Goal: Task Accomplishment & Management: Use online tool/utility

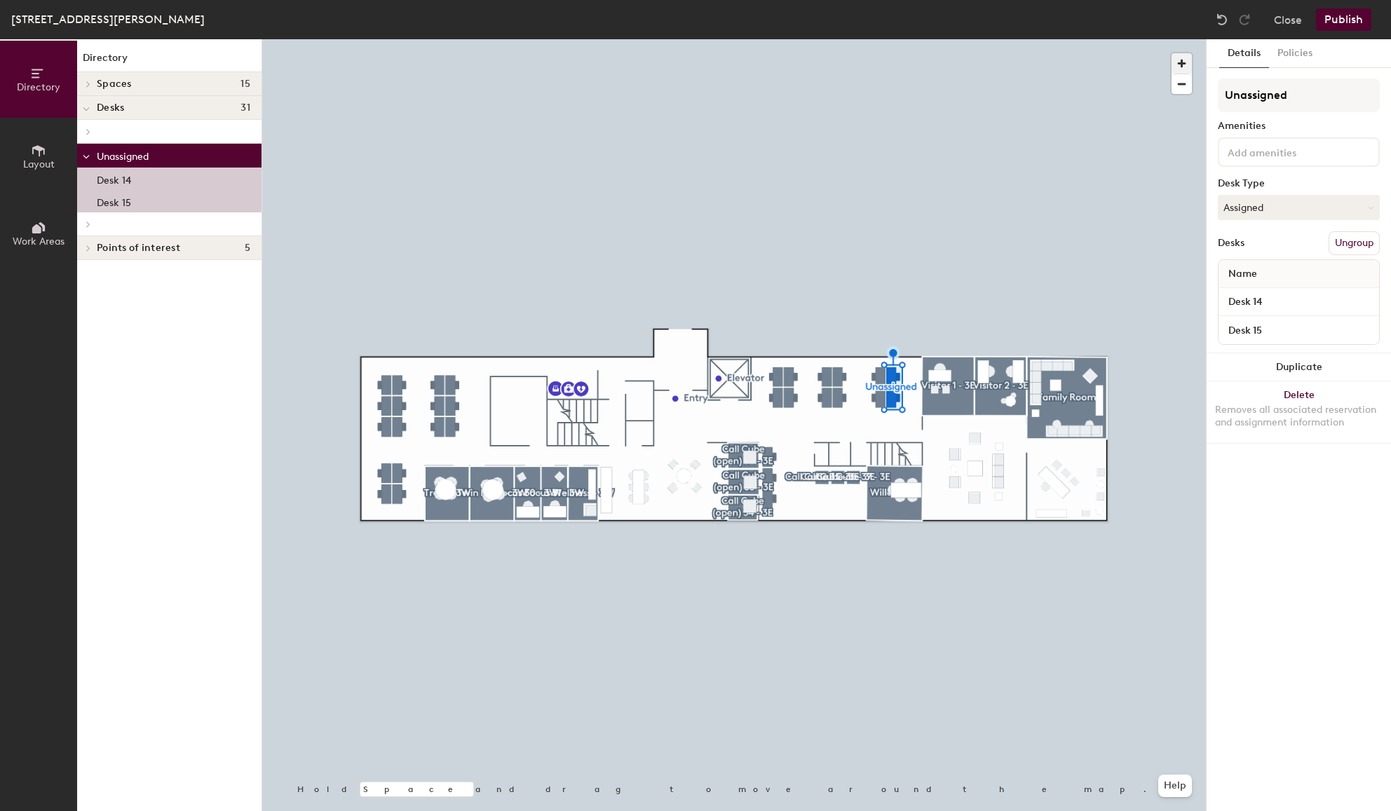
click at [1185, 65] on span "button" at bounding box center [1182, 63] width 20 height 20
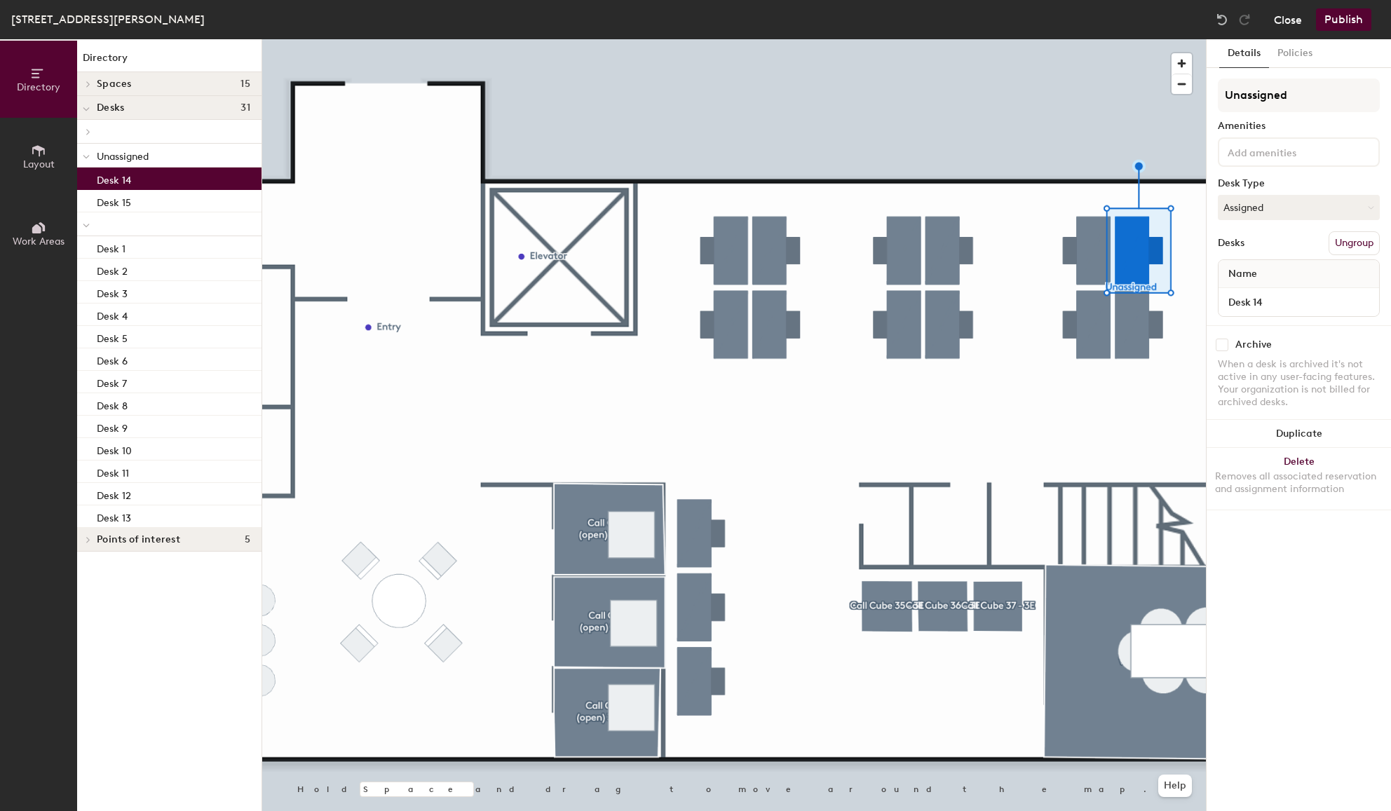
click at [1289, 22] on button "Close" at bounding box center [1288, 19] width 28 height 22
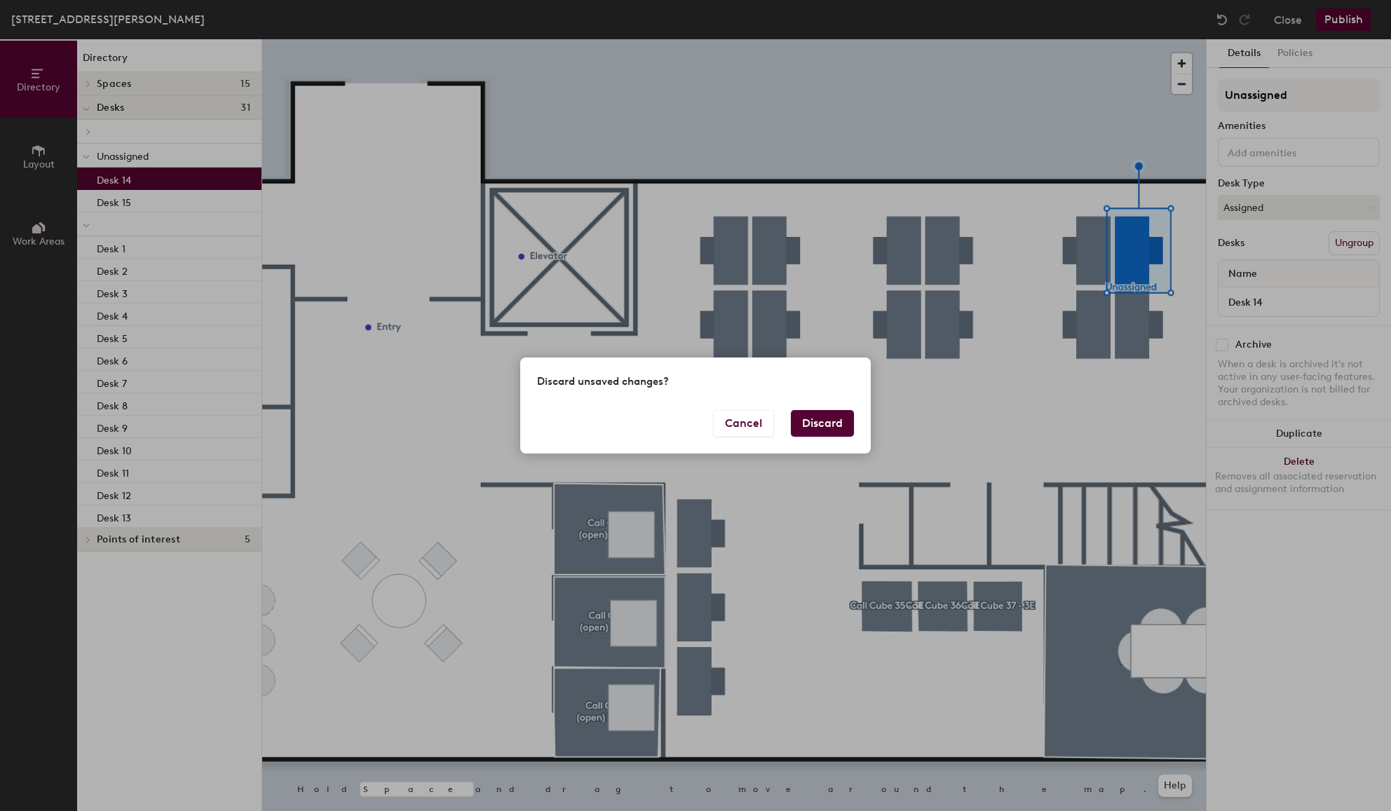
click at [816, 416] on button "Discard" at bounding box center [822, 423] width 63 height 27
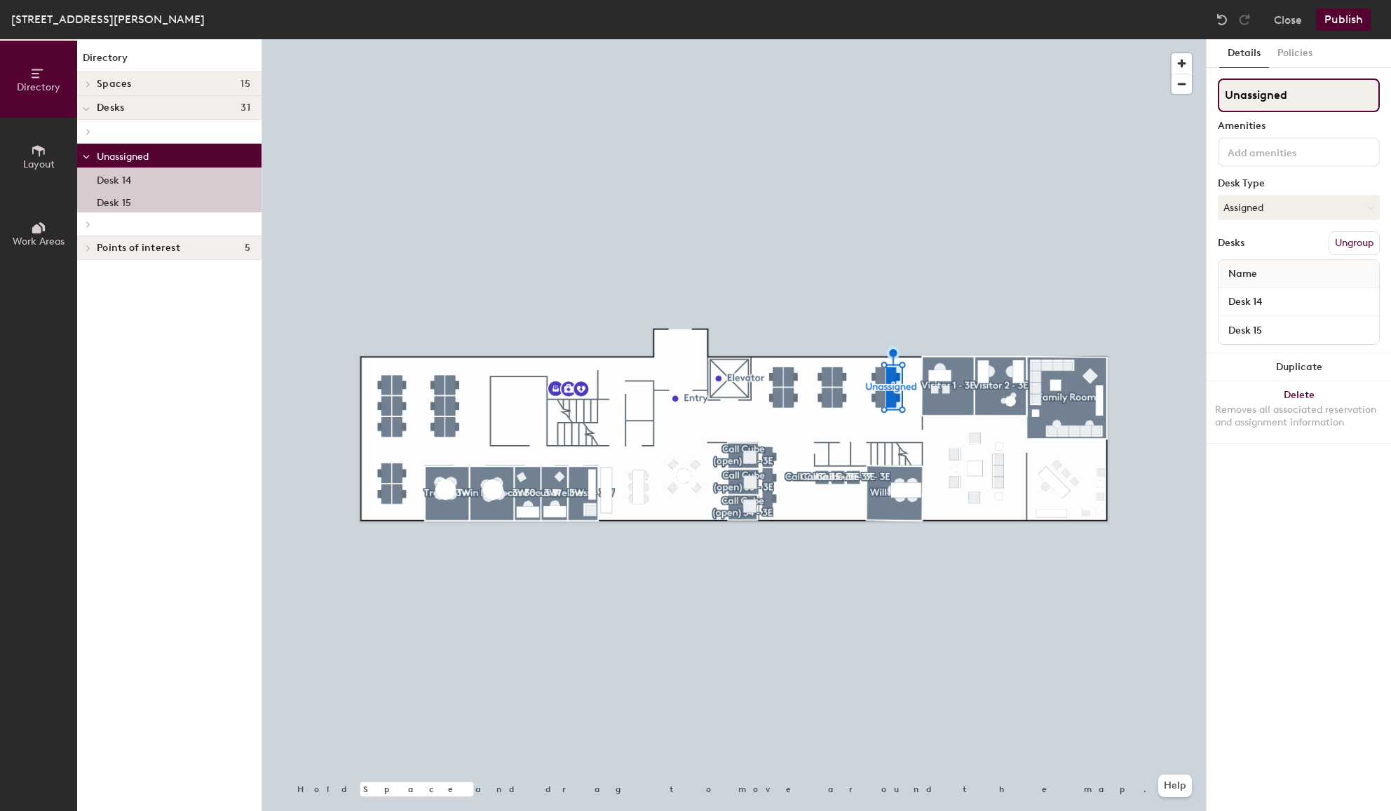
click at [1300, 100] on input "Unassigned" at bounding box center [1299, 96] width 162 height 34
type input "U"
click at [1341, 21] on button "Publish" at bounding box center [1343, 19] width 55 height 22
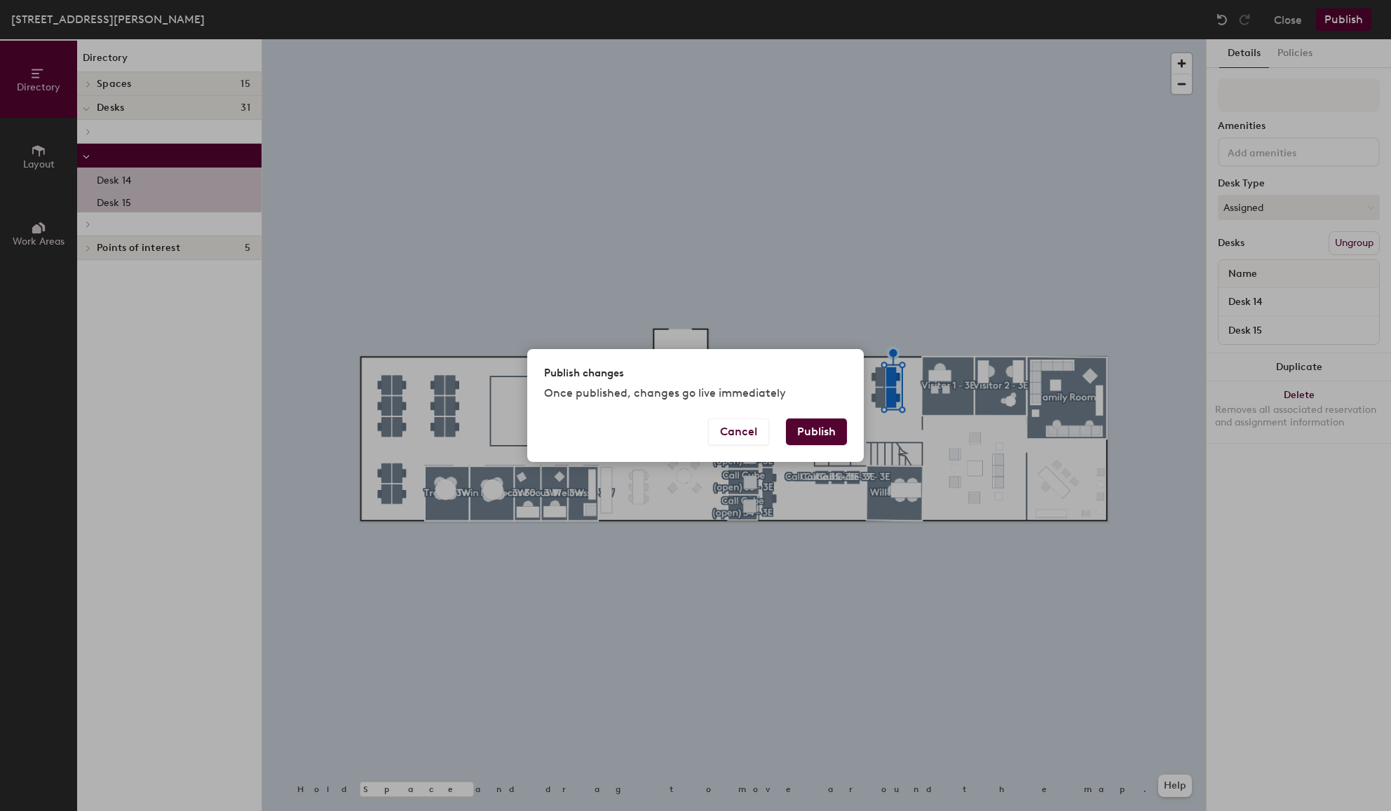
click at [818, 440] on button "Publish" at bounding box center [816, 432] width 61 height 27
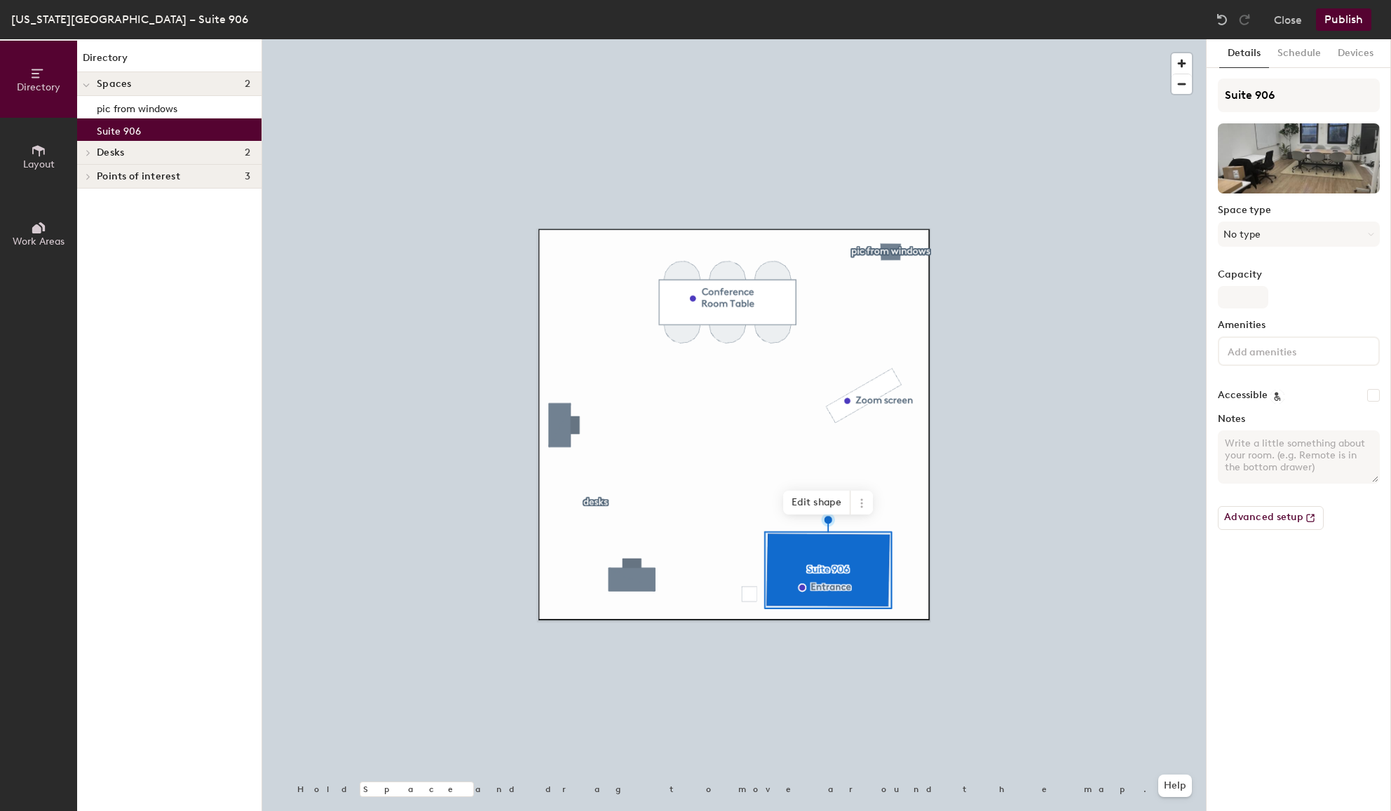
click at [1287, 11] on button "Close" at bounding box center [1288, 19] width 28 height 22
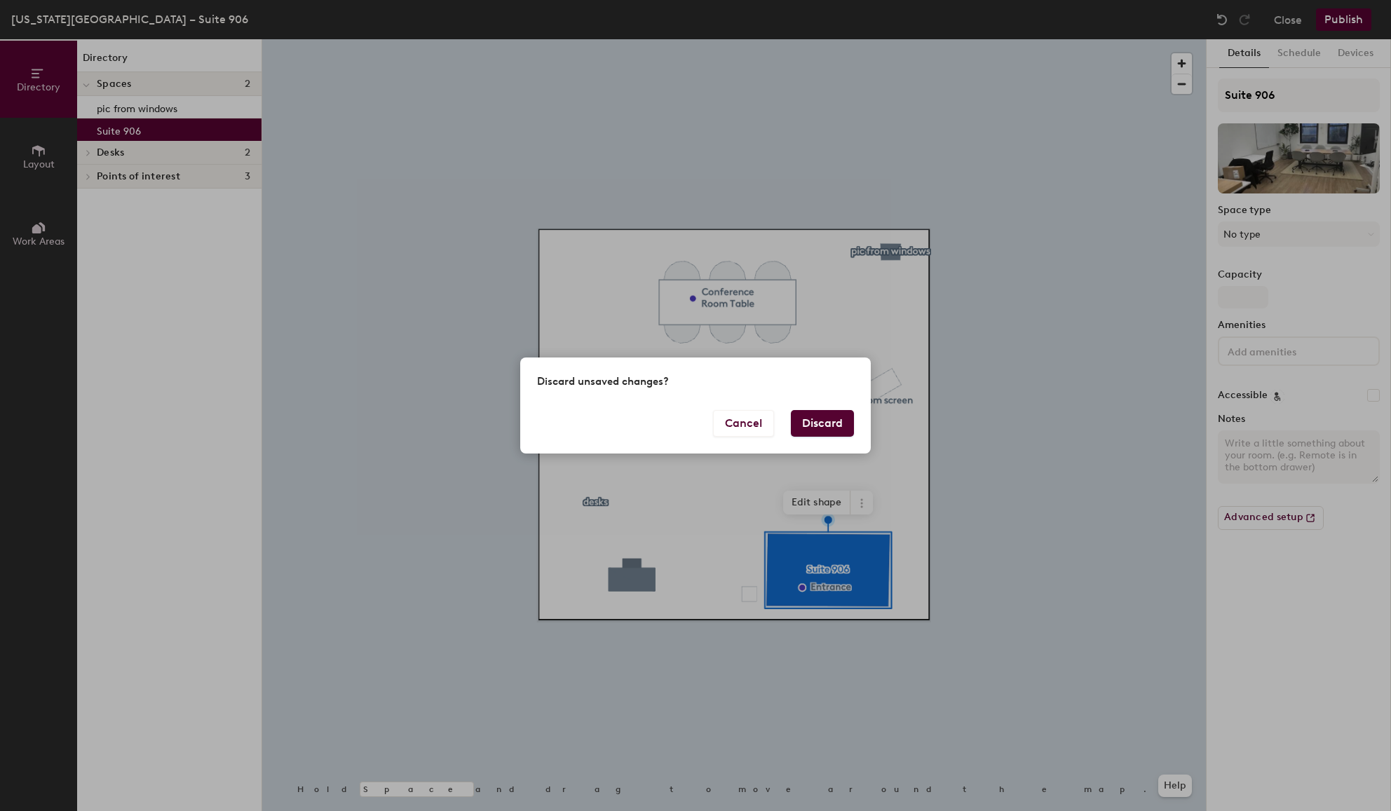
click at [837, 422] on button "Discard" at bounding box center [822, 423] width 63 height 27
